Goal: Transaction & Acquisition: Purchase product/service

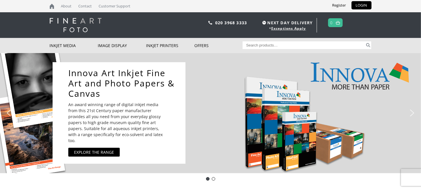
click at [411, 112] on img "next arrow" at bounding box center [412, 113] width 9 height 9
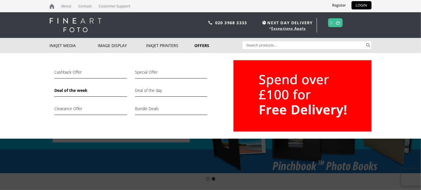
click at [79, 92] on link "Deal of the week" at bounding box center [90, 92] width 72 height 10
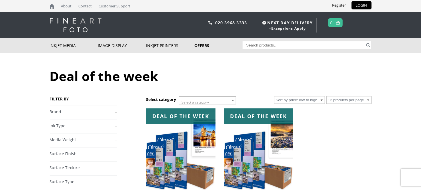
click at [173, 137] on img at bounding box center [180, 152] width 69 height 87
